Goal: Task Accomplishment & Management: Manage account settings

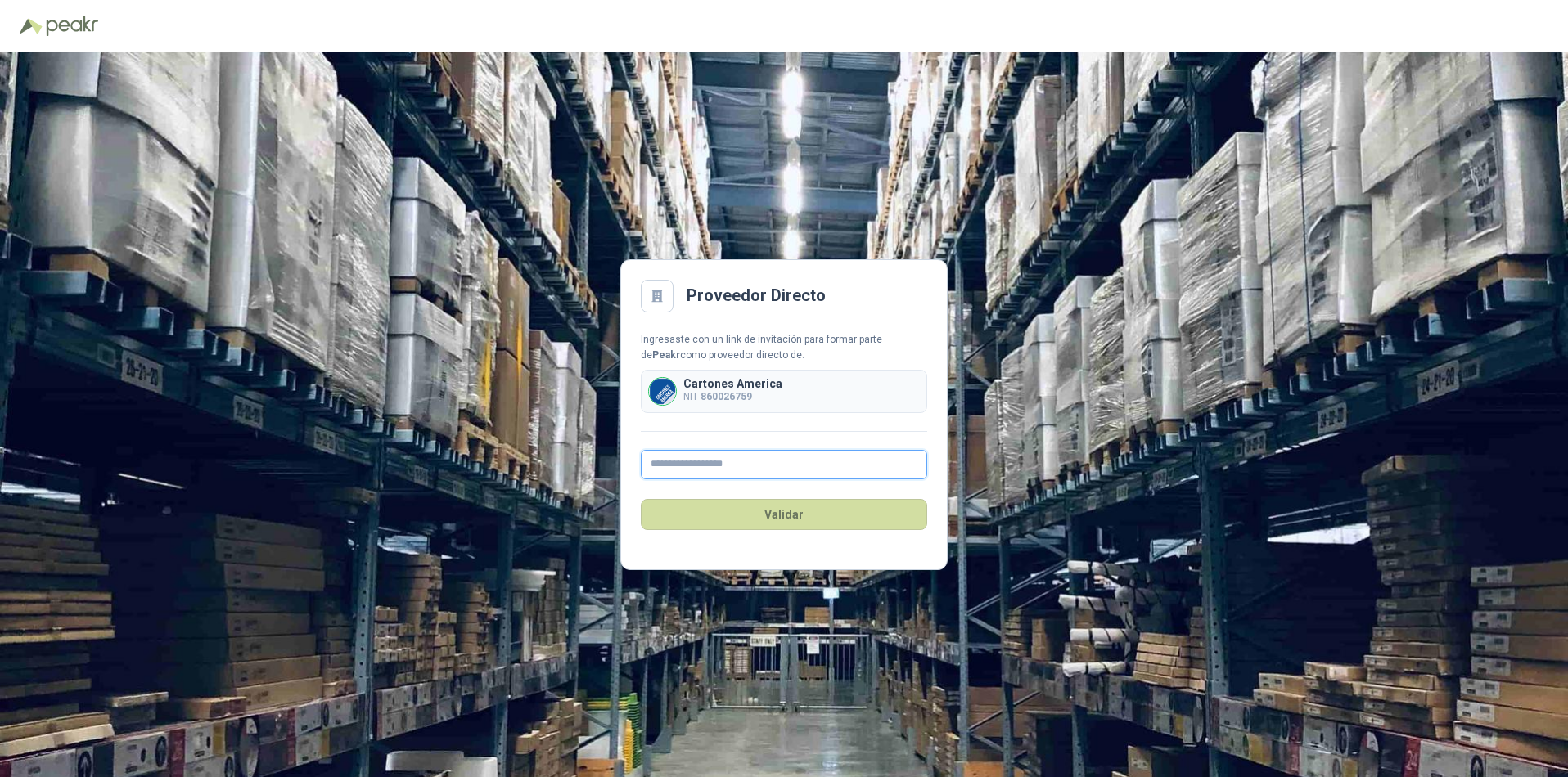
click at [690, 461] on input "text" at bounding box center [784, 465] width 287 height 30
type input "**********"
click at [789, 513] on button "Validar" at bounding box center [784, 514] width 287 height 31
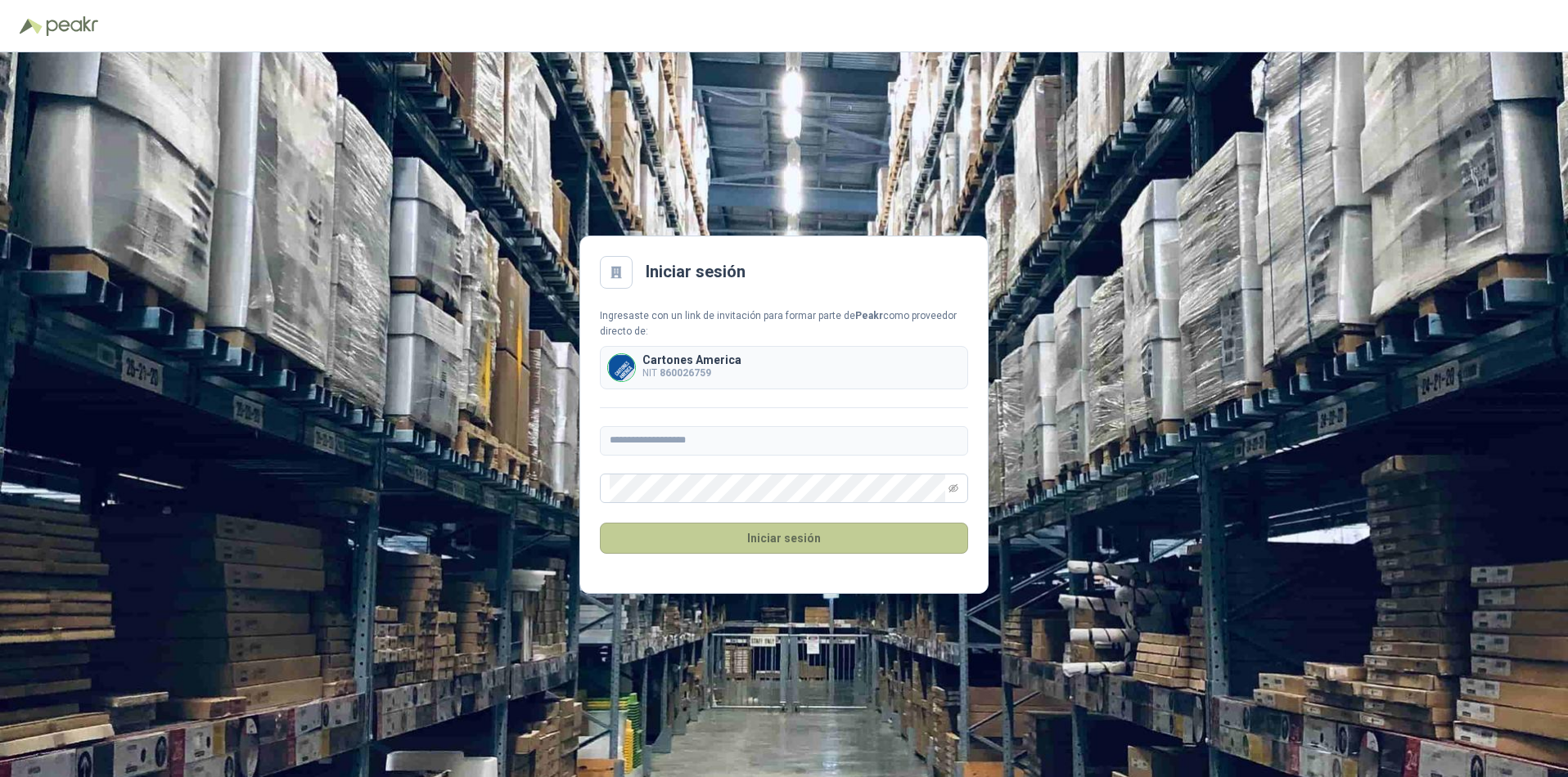
click at [775, 539] on button "Iniciar sesión" at bounding box center [784, 538] width 369 height 31
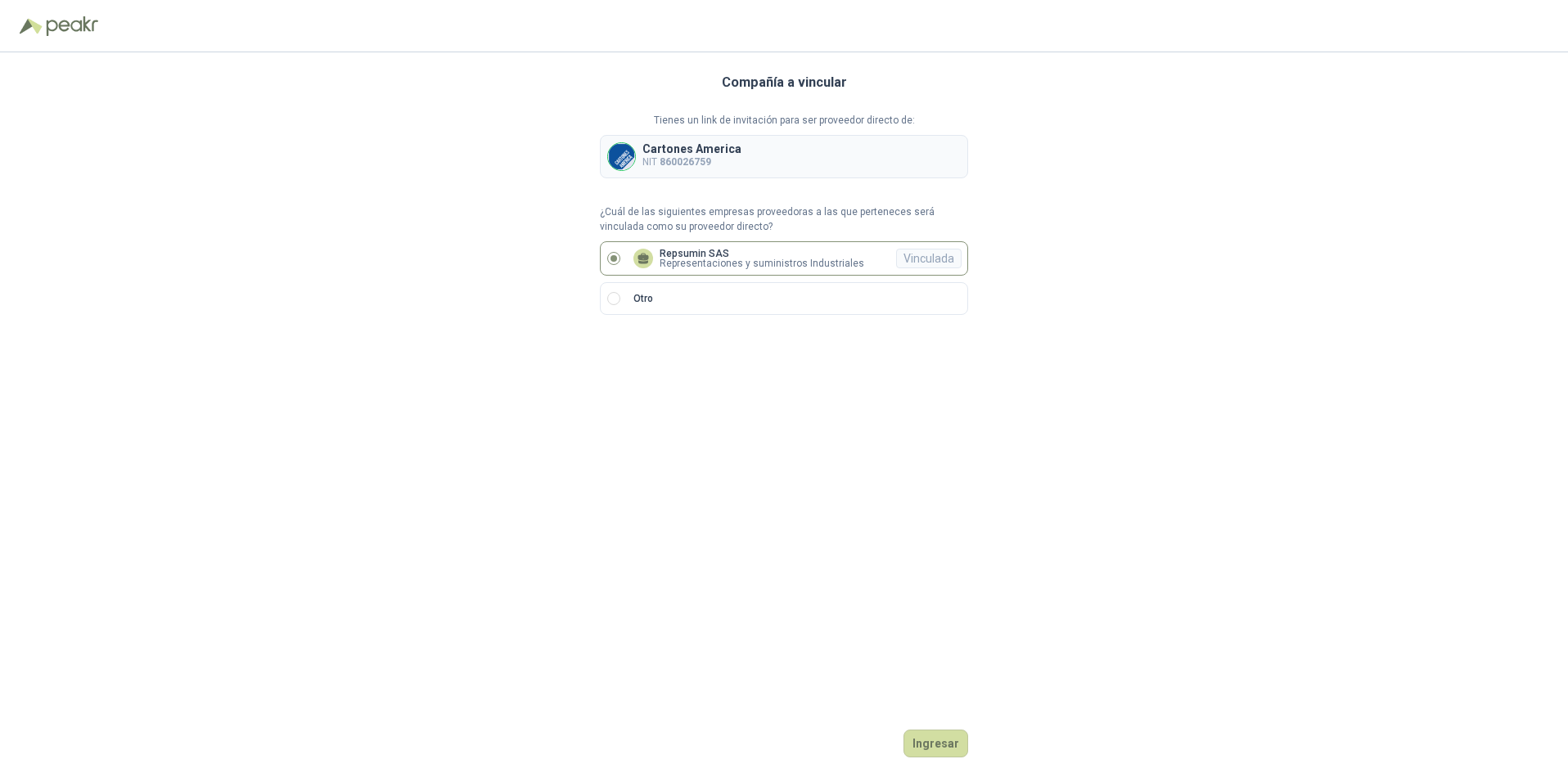
drag, startPoint x: 947, startPoint y: 743, endPoint x: 850, endPoint y: 747, distance: 97.1
click at [945, 745] on button "Ingresar" at bounding box center [936, 744] width 65 height 28
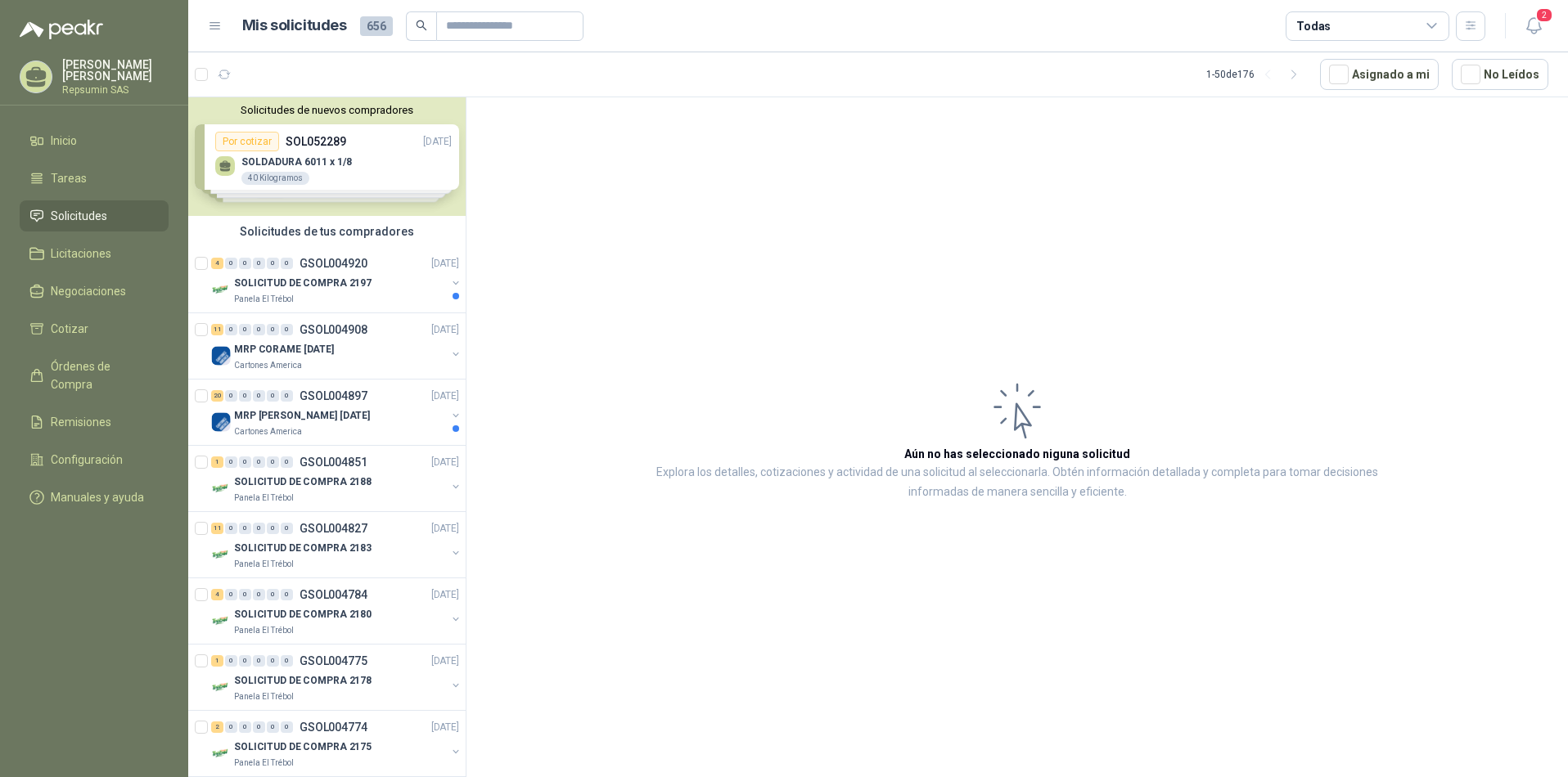
click at [228, 163] on div "Solicitudes de nuevos compradores Por cotizar SOL052289 [DATE] SOLDADURA 6011 x…" at bounding box center [327, 156] width 277 height 119
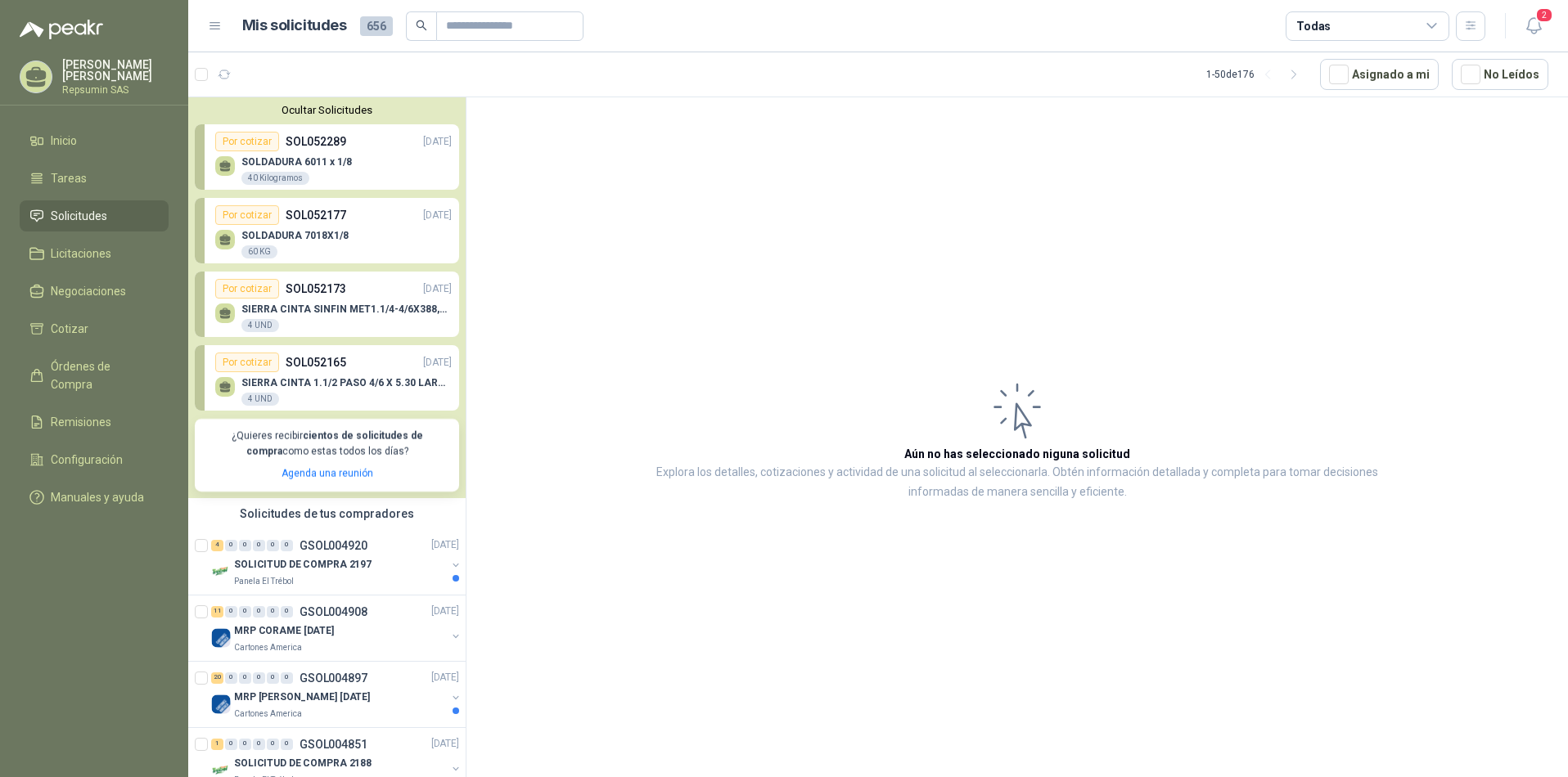
click at [271, 177] on div "40 Kilogramos" at bounding box center [276, 177] width 68 height 13
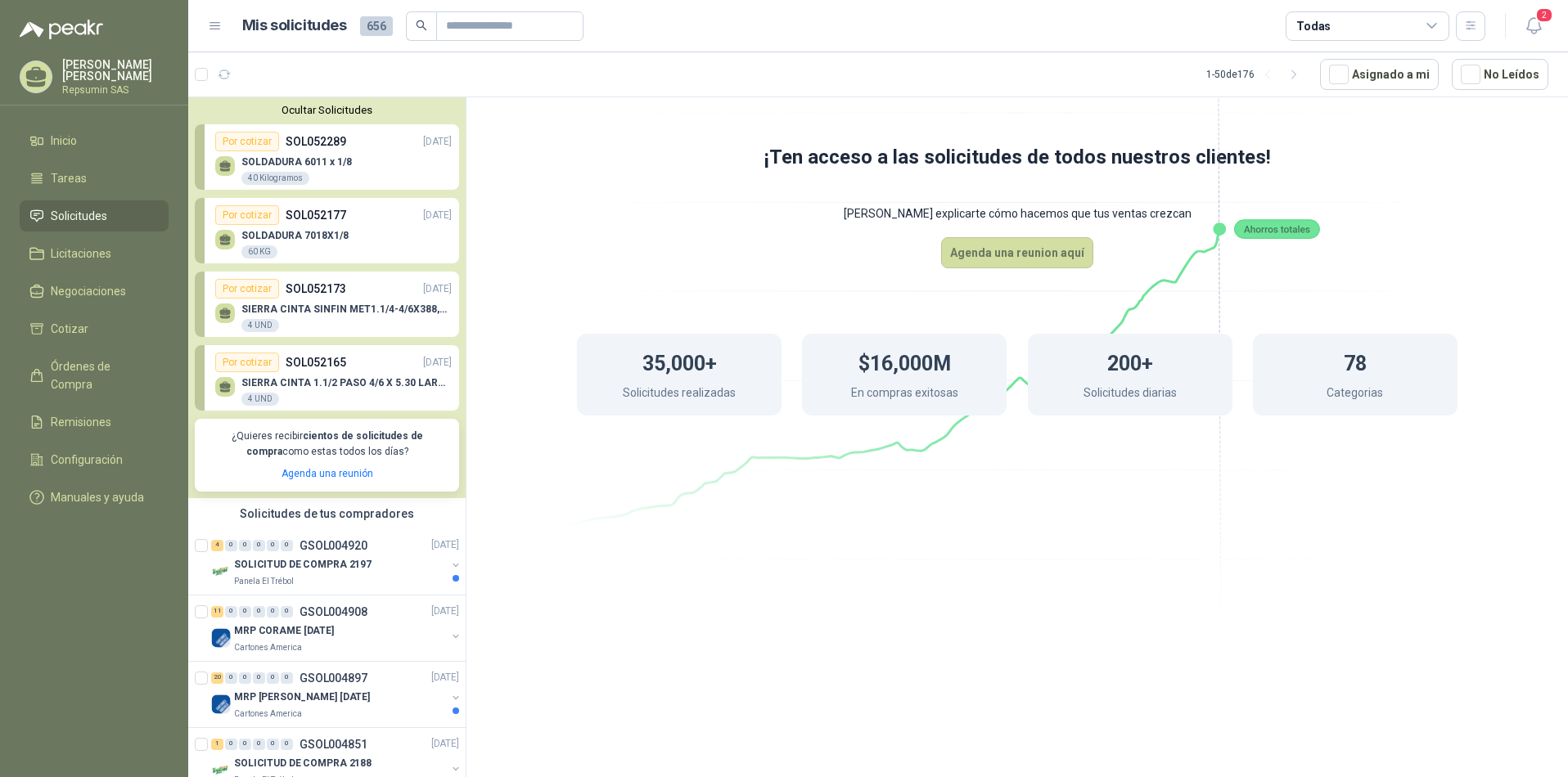
click at [619, 511] on icon at bounding box center [1017, 279] width 916 height 774
click at [233, 171] on div at bounding box center [224, 165] width 20 height 20
click at [227, 170] on icon at bounding box center [225, 166] width 14 height 14
click at [220, 391] on icon at bounding box center [225, 391] width 10 height 3
click at [253, 140] on div "Por cotizar" at bounding box center [247, 141] width 64 height 20
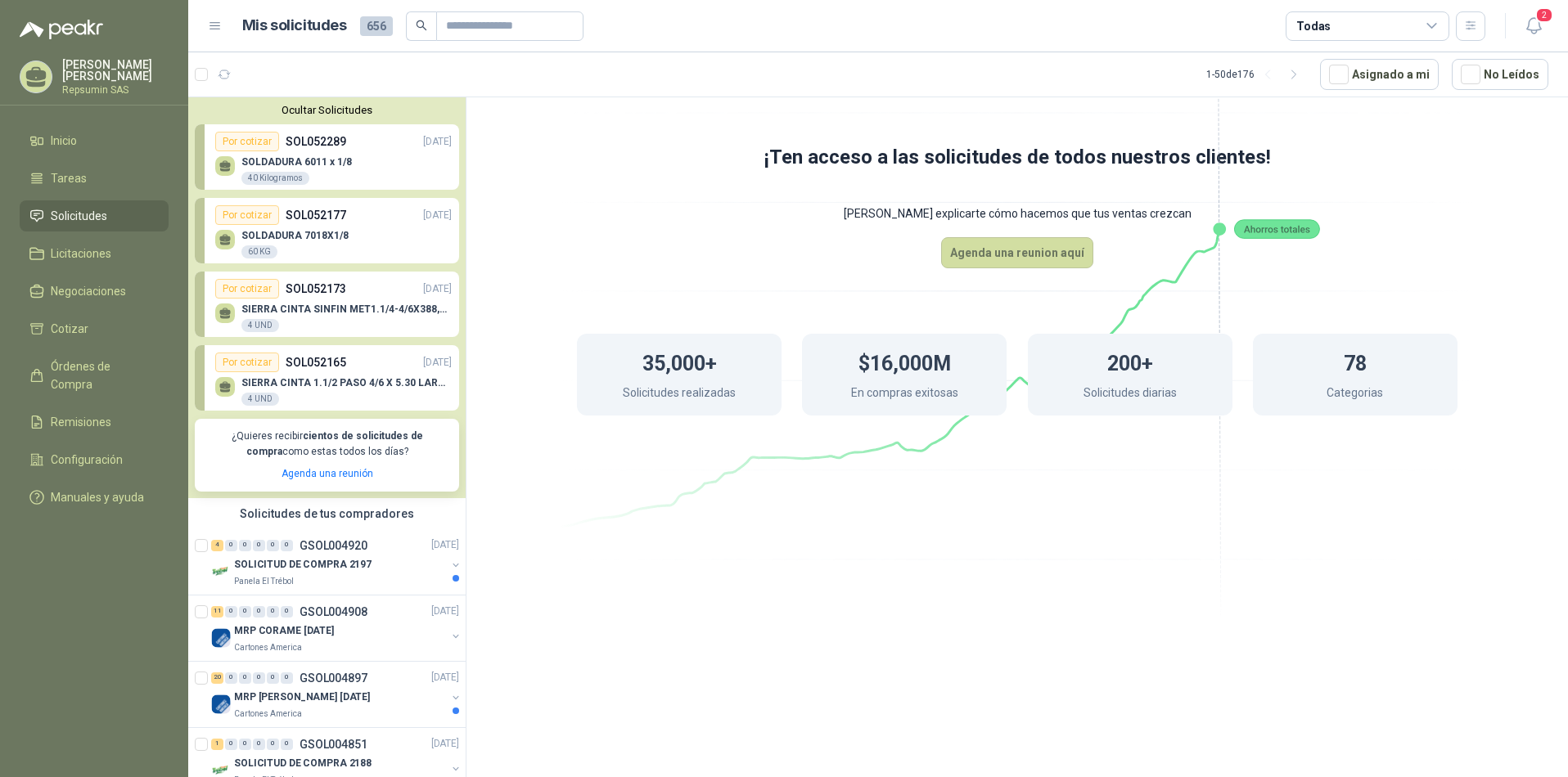
click at [225, 168] on icon at bounding box center [225, 166] width 14 height 14
click at [96, 217] on span "Solicitudes" at bounding box center [78, 216] width 56 height 18
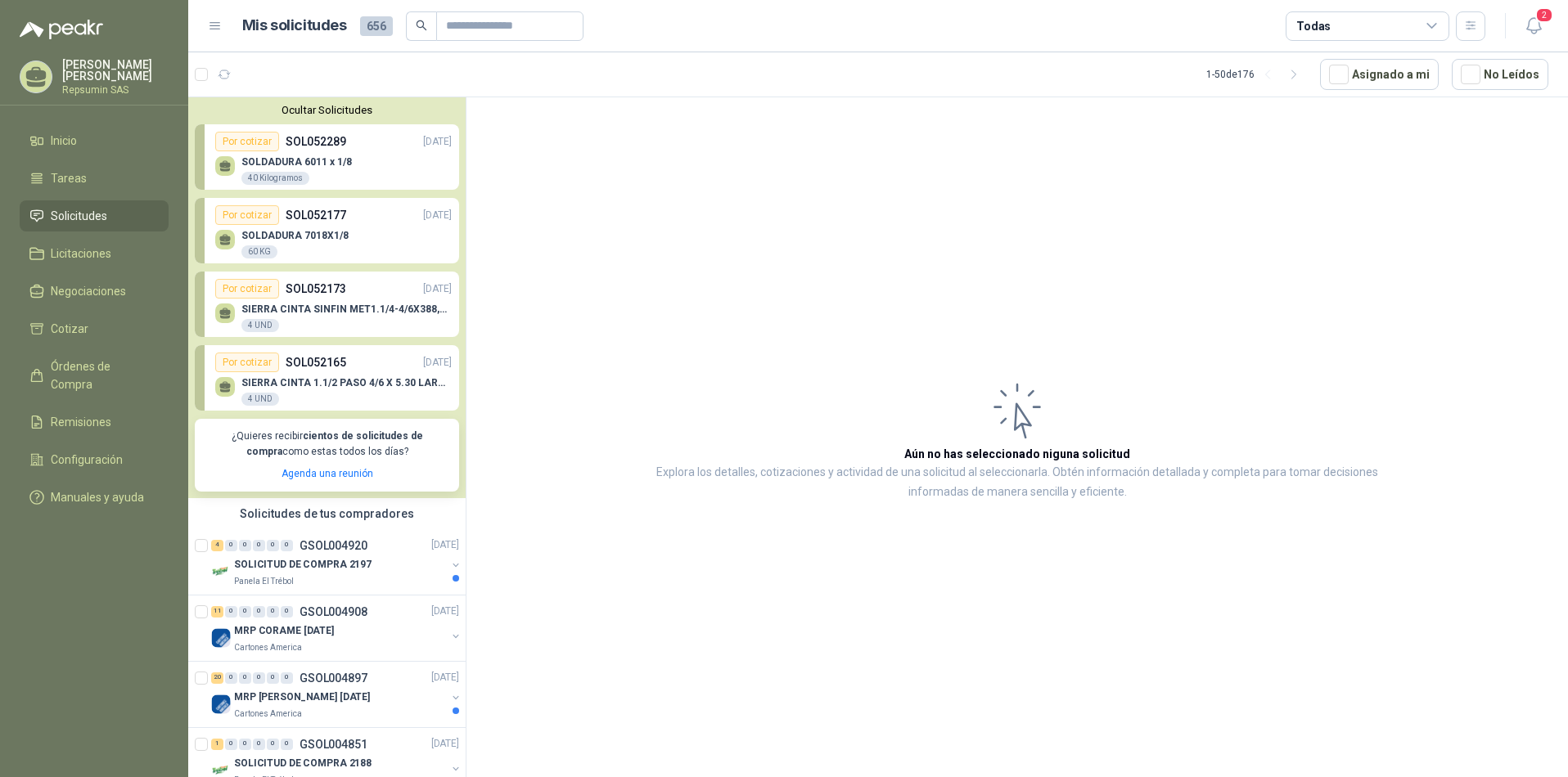
click at [228, 165] on icon at bounding box center [224, 164] width 11 height 8
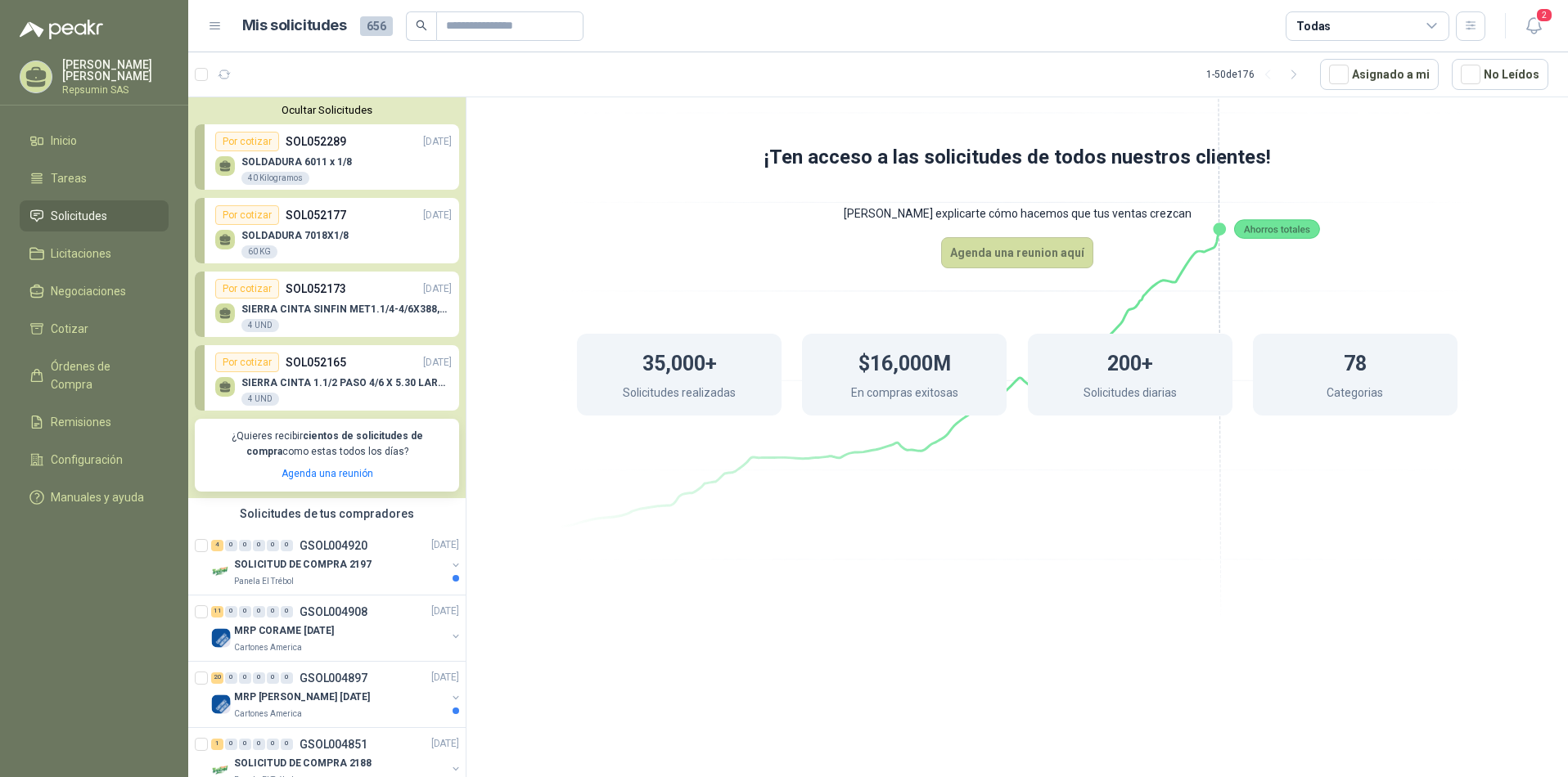
click at [84, 213] on span "Solicitudes" at bounding box center [78, 216] width 56 height 18
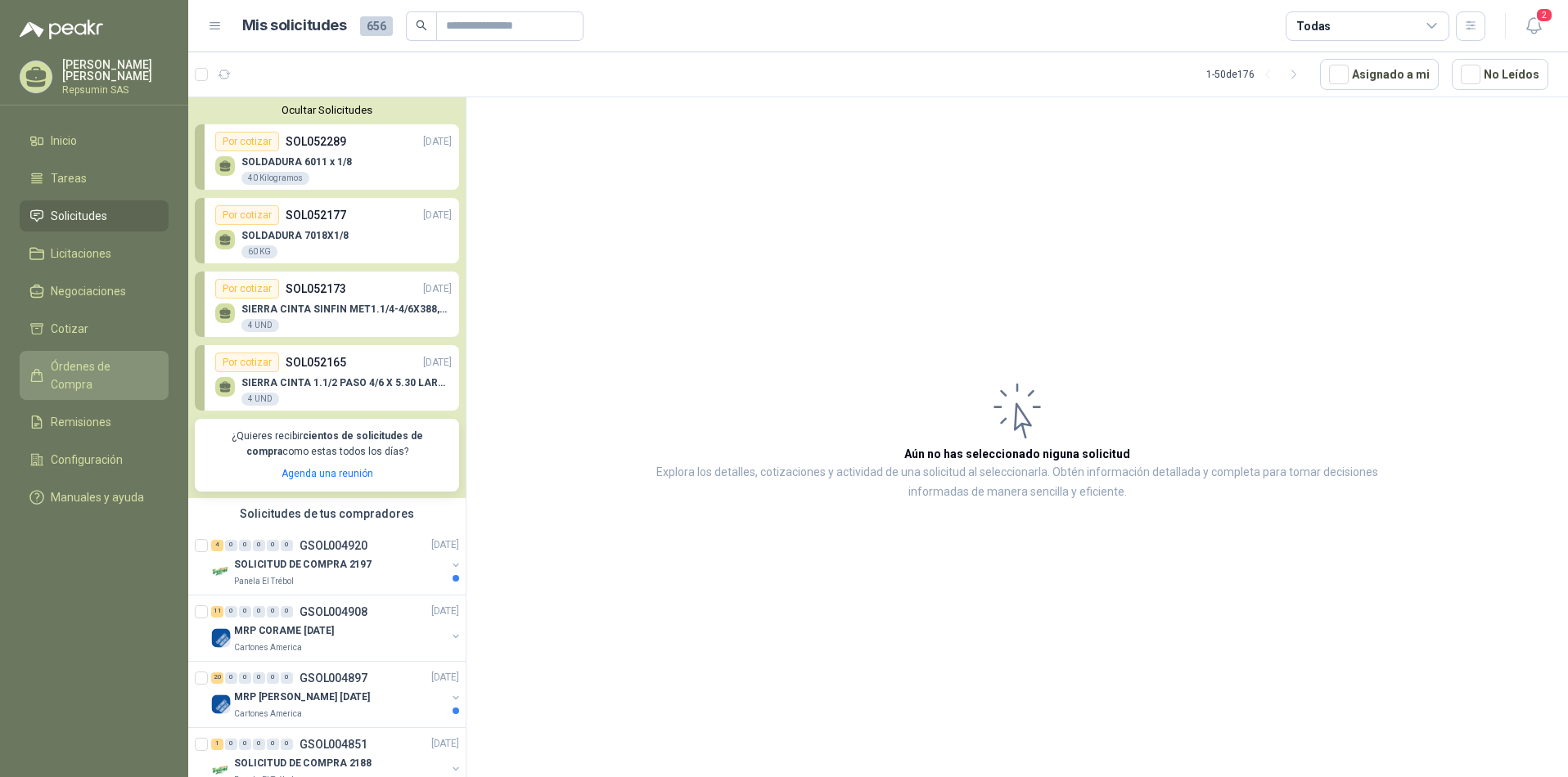
click at [113, 367] on span "Órdenes de Compra" at bounding box center [102, 375] width 102 height 36
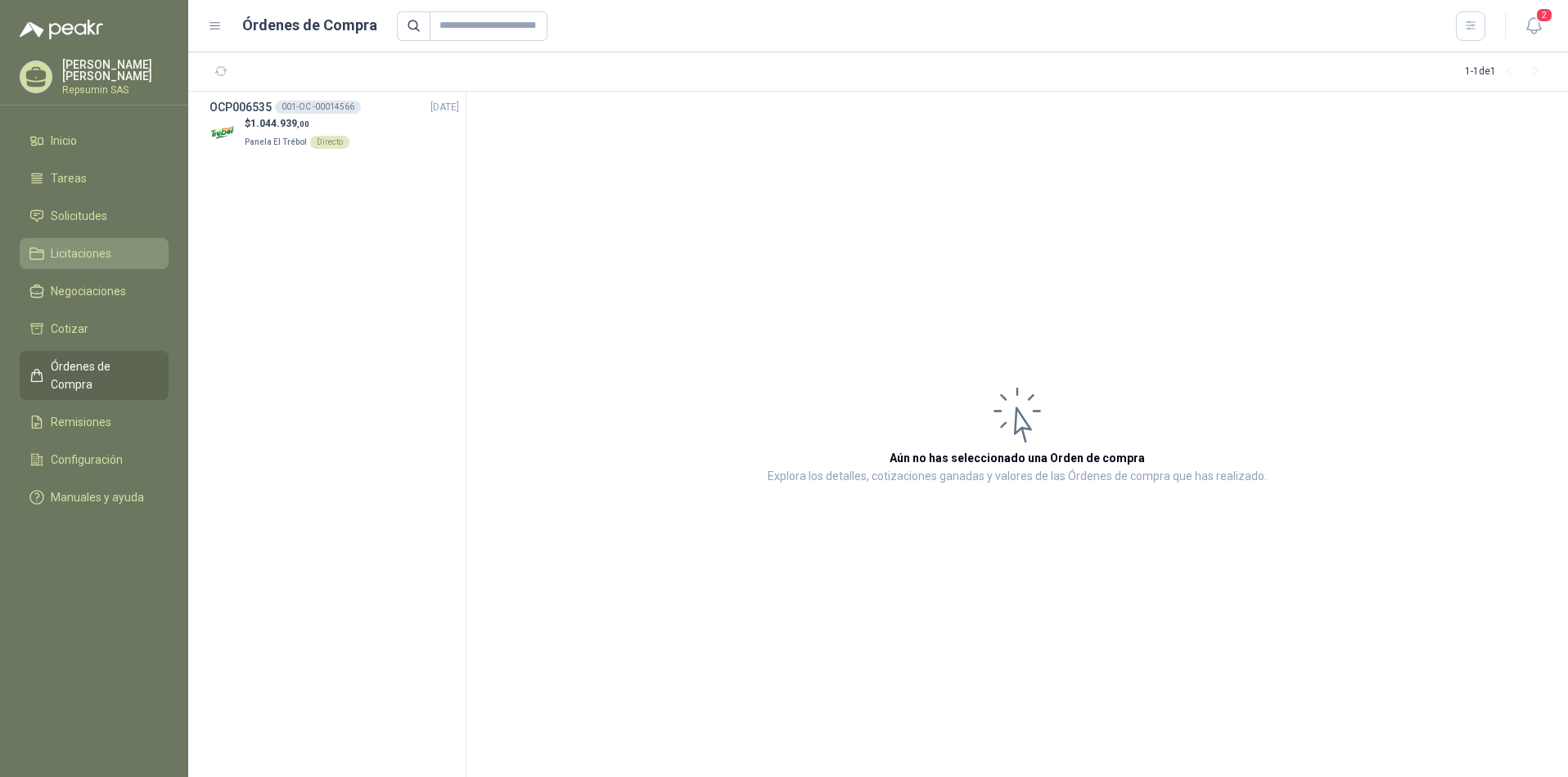
click at [90, 251] on span "Licitaciones" at bounding box center [80, 253] width 61 height 18
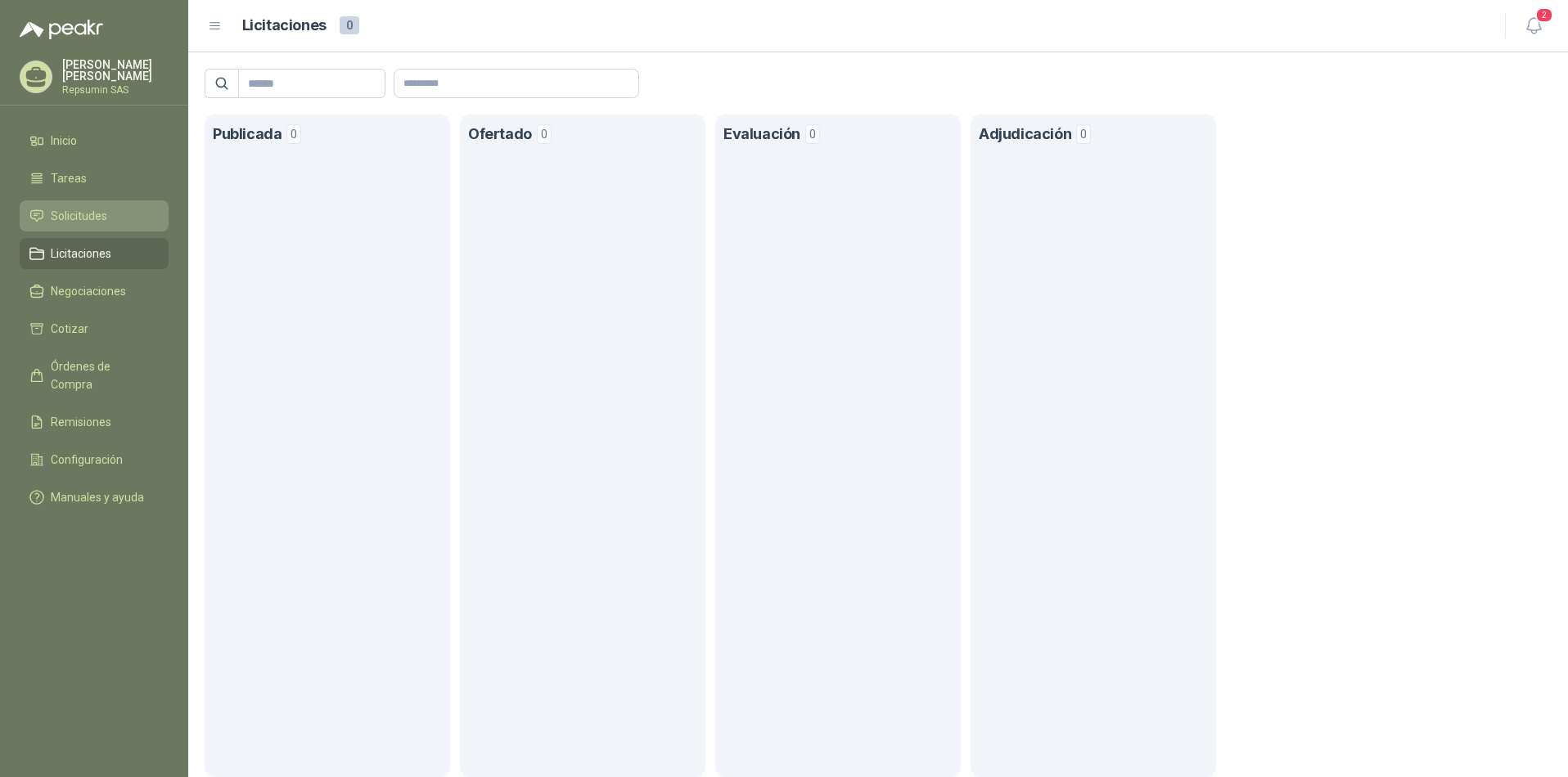
click at [85, 216] on span "Solicitudes" at bounding box center [78, 216] width 56 height 18
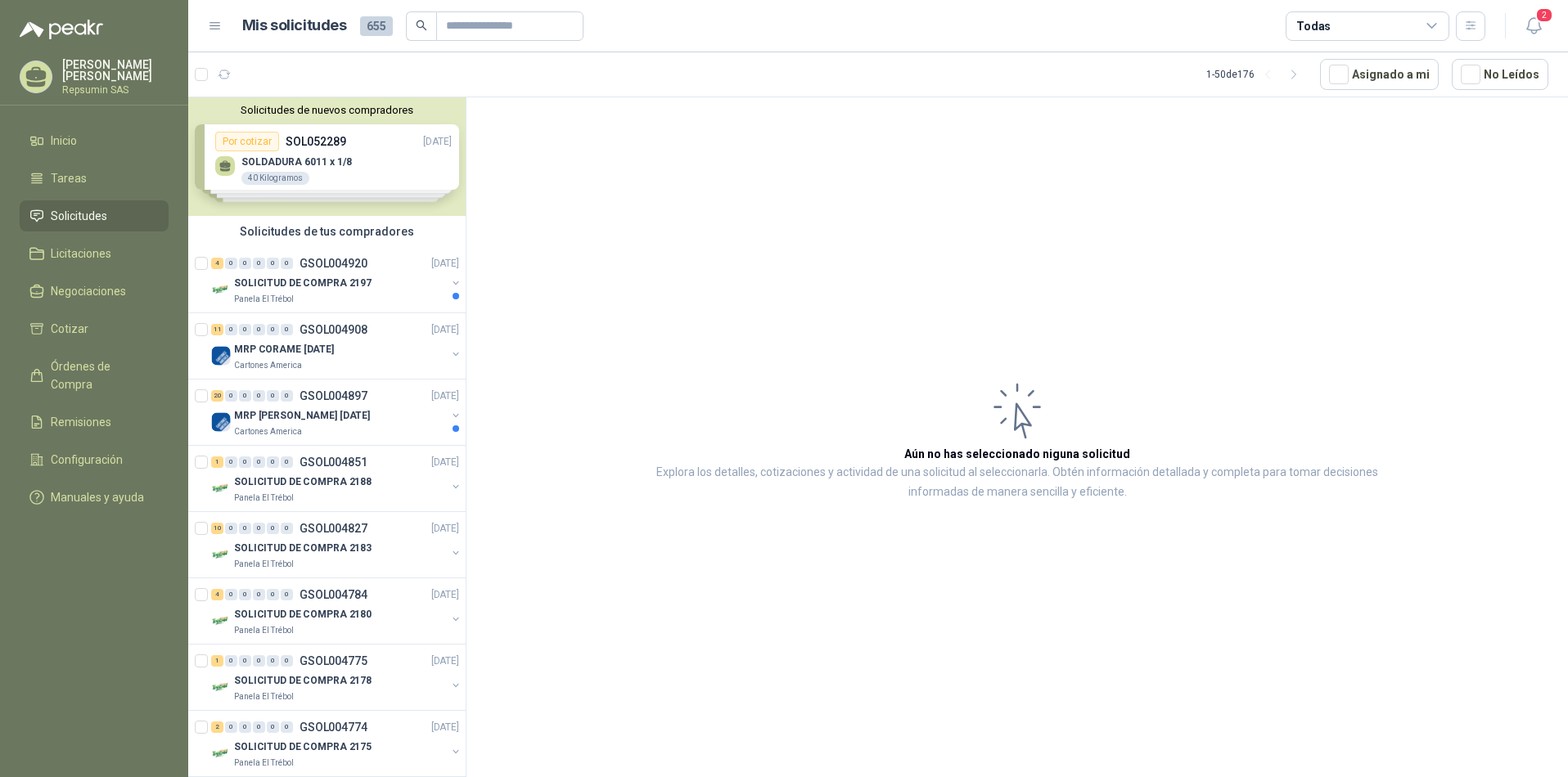
click at [231, 171] on div "Solicitudes de nuevos compradores Por cotizar SOL052289 [DATE] SOLDADURA 6011 x…" at bounding box center [327, 156] width 277 height 119
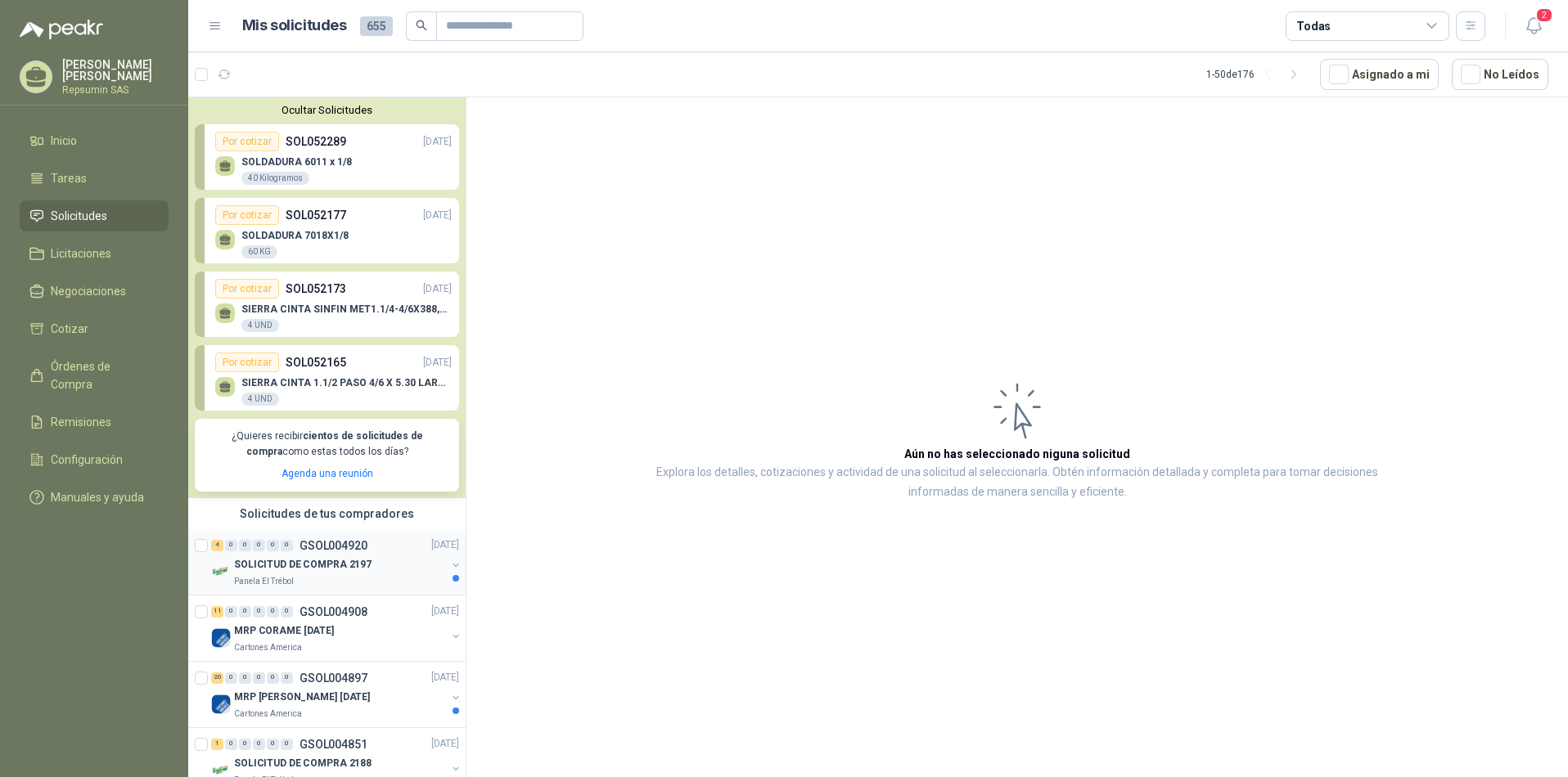
click at [242, 565] on p "SOLICITUD DE COMPRA 2197" at bounding box center [302, 565] width 137 height 15
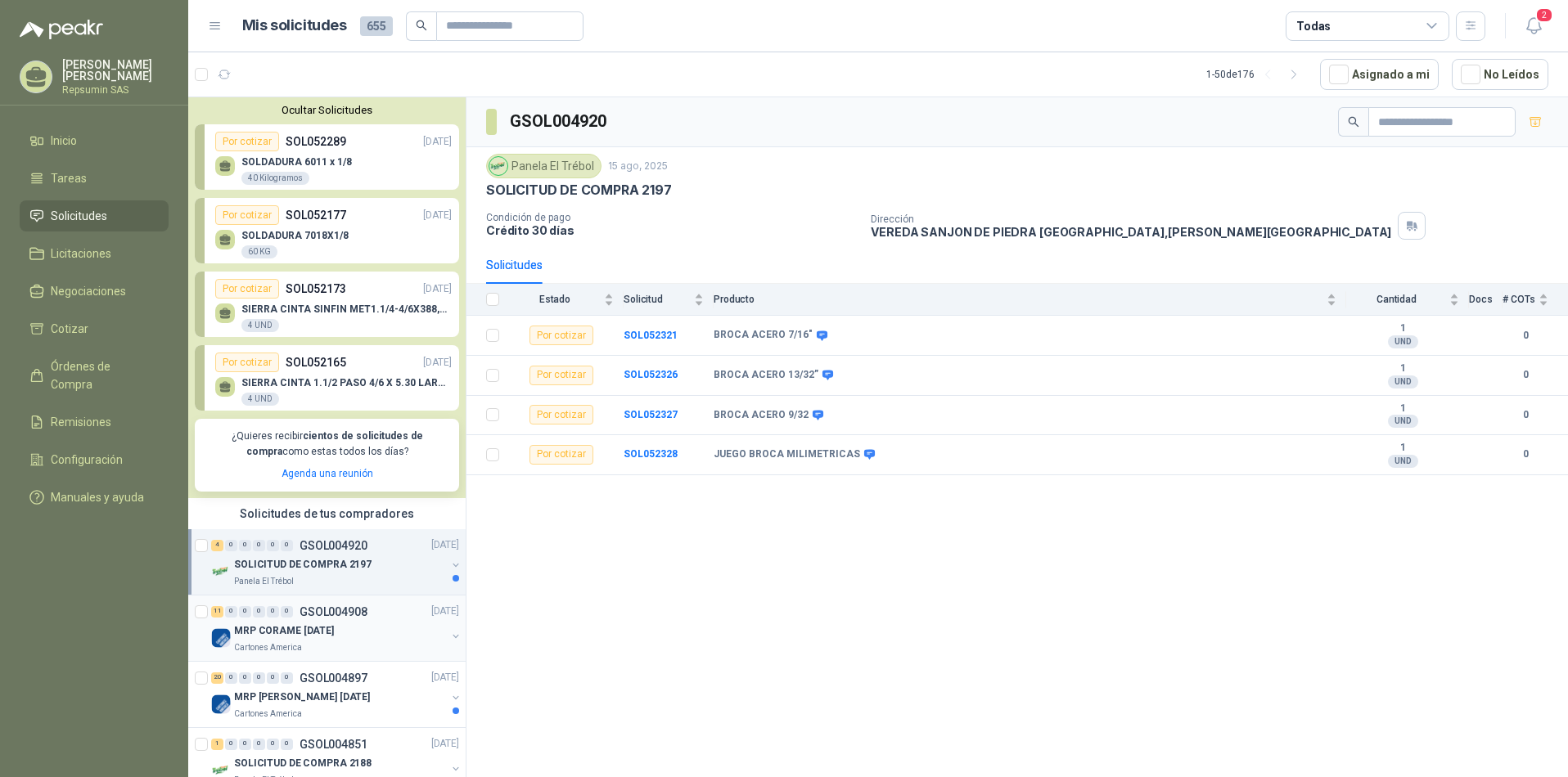
click at [250, 635] on p "MRP CORAME [DATE]" at bounding box center [283, 631] width 100 height 15
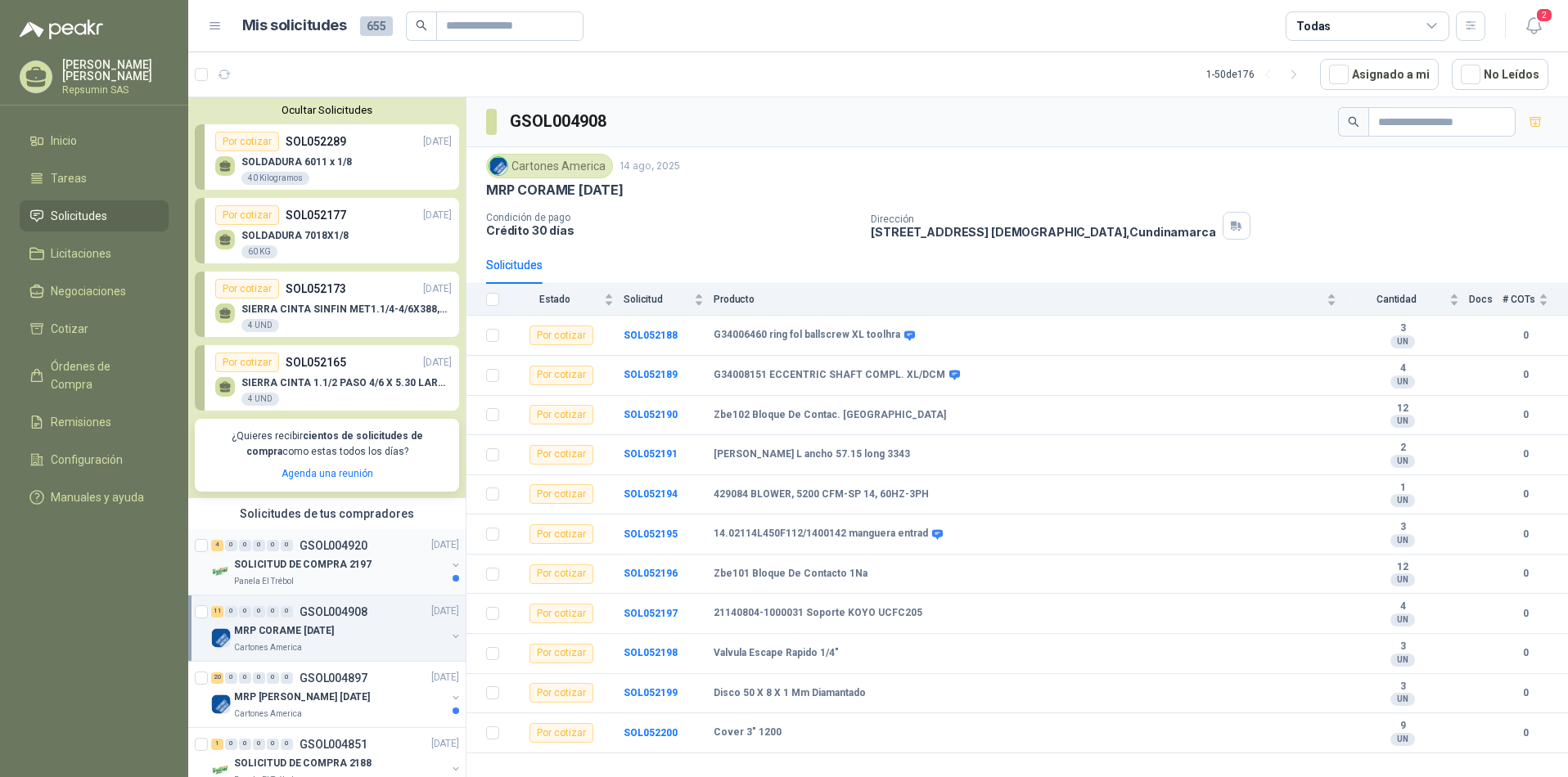
click at [251, 566] on p "SOLICITUD DE COMPRA 2197" at bounding box center [302, 565] width 137 height 15
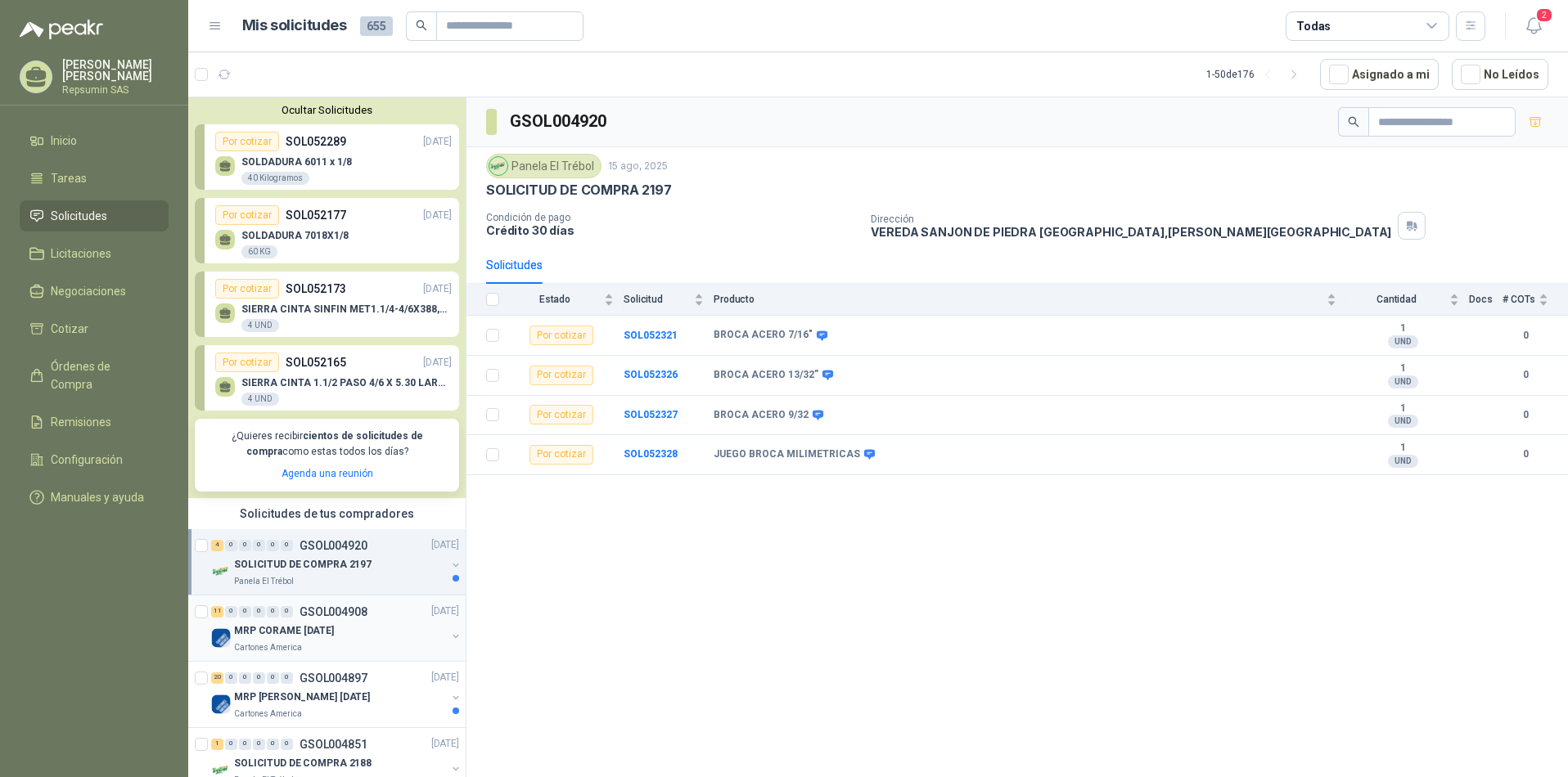
drag, startPoint x: 229, startPoint y: 635, endPoint x: 232, endPoint y: 650, distance: 15.3
click at [229, 635] on img at bounding box center [221, 638] width 20 height 20
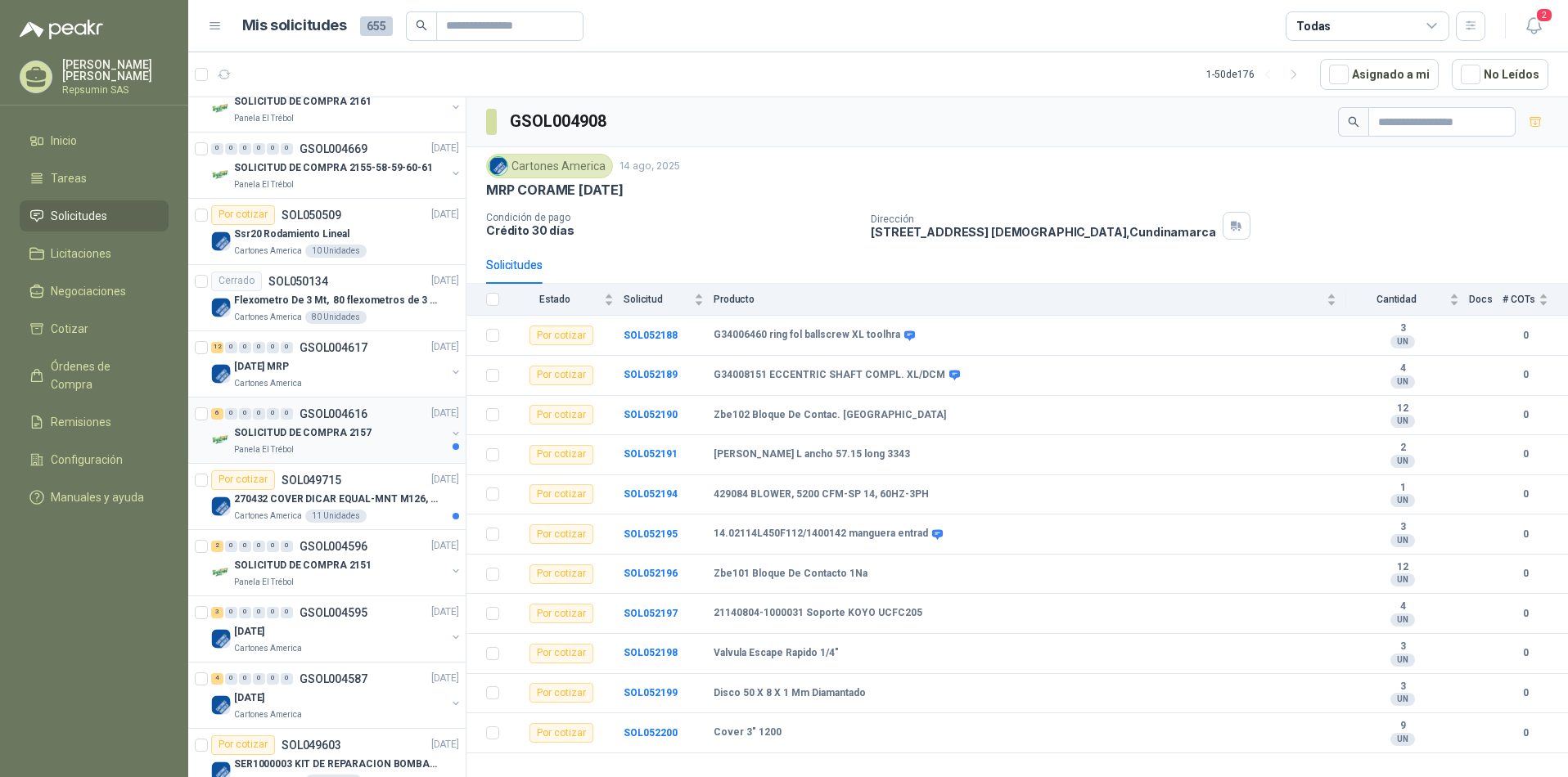
scroll to position [1064, 0]
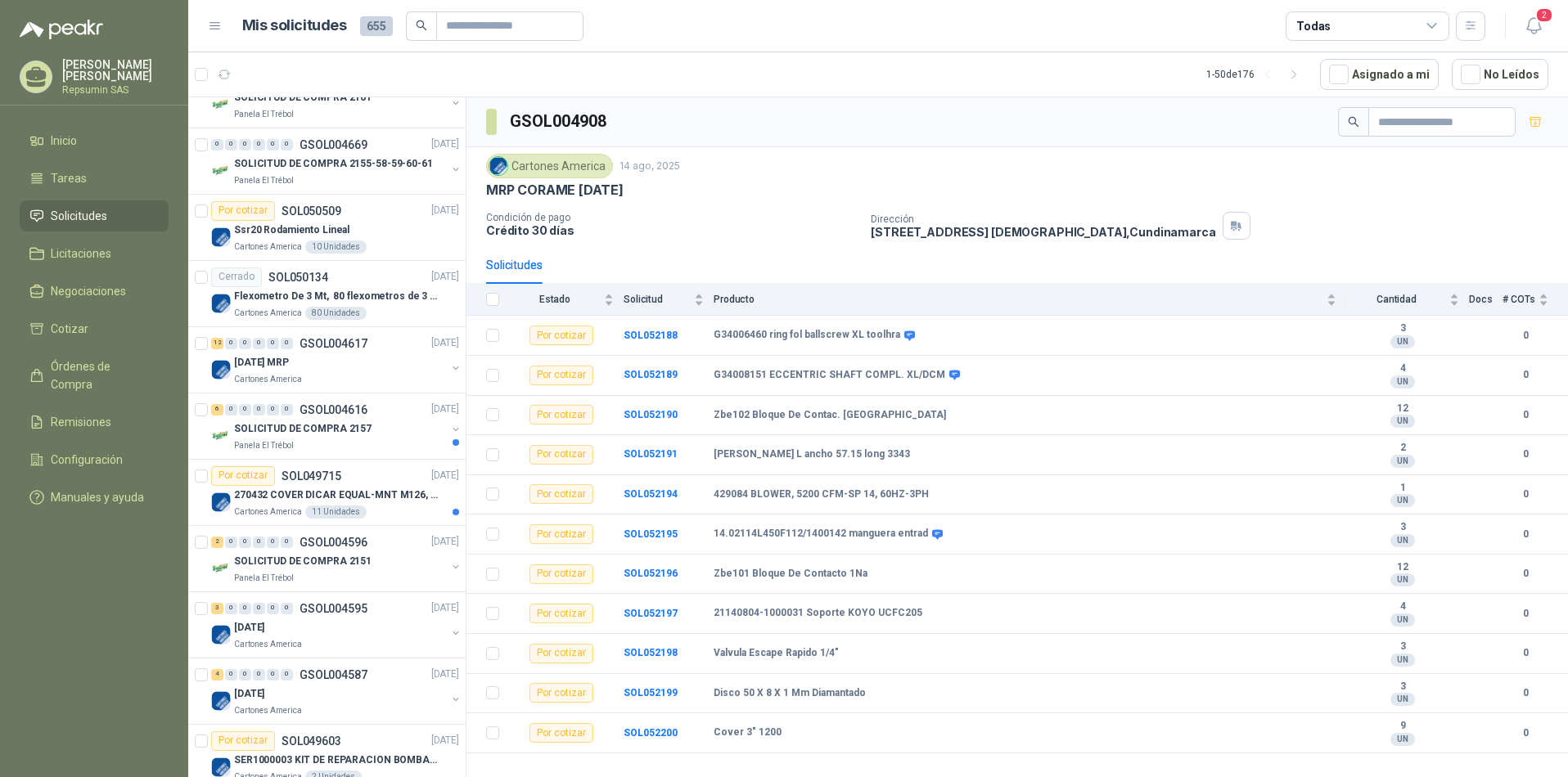
click at [76, 80] on p "[PERSON_NAME]" at bounding box center [115, 70] width 107 height 23
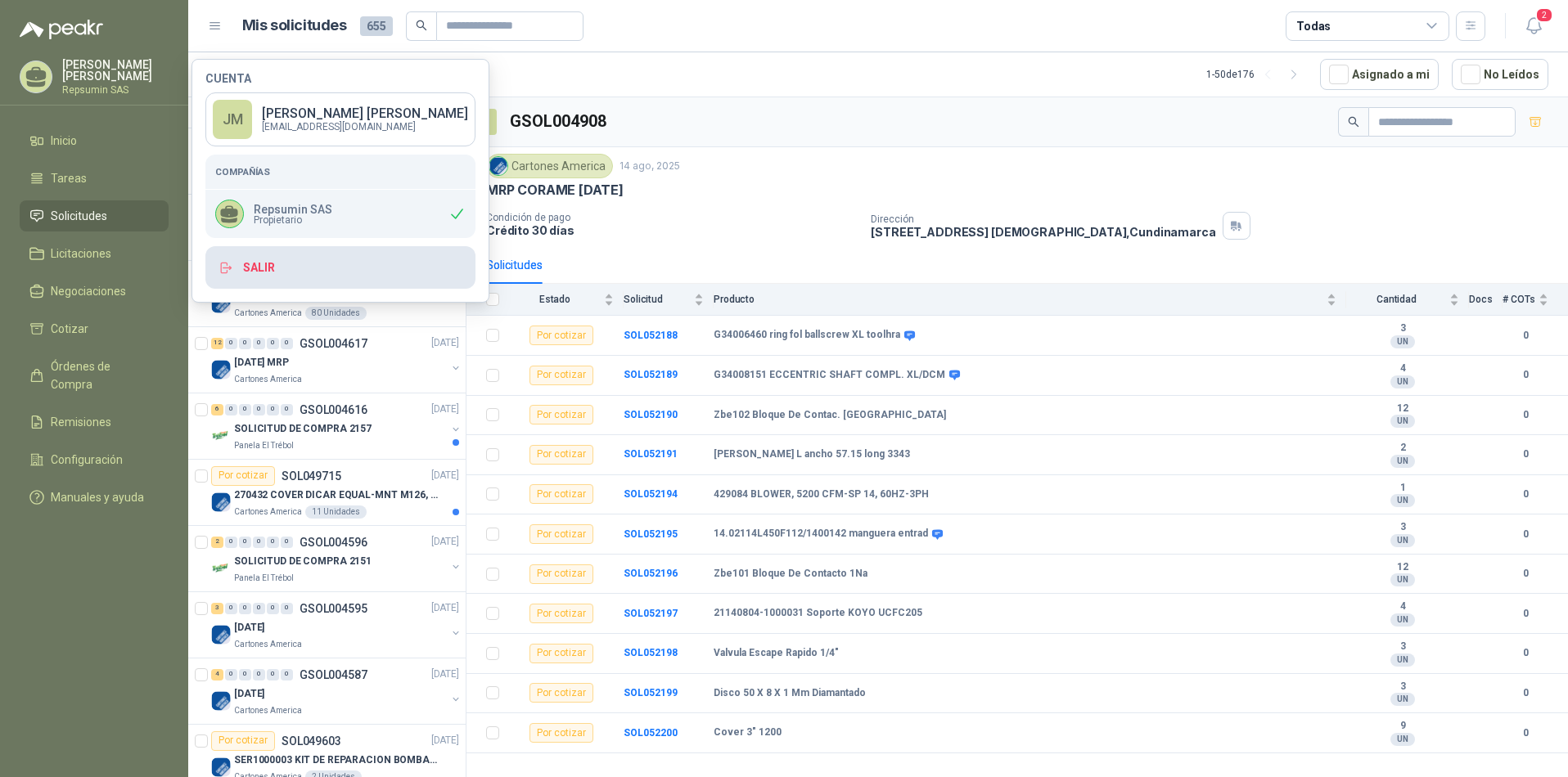
click at [260, 264] on button "Salir" at bounding box center [340, 268] width 270 height 43
